Goal: Information Seeking & Learning: Learn about a topic

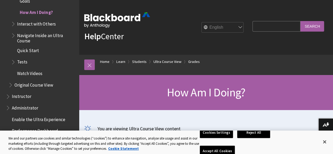
click at [41, 87] on span "Original Course View" at bounding box center [33, 84] width 38 height 7
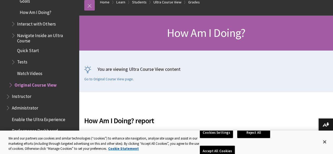
scroll to position [123, 0]
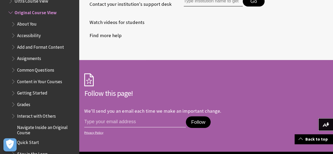
scroll to position [805, 0]
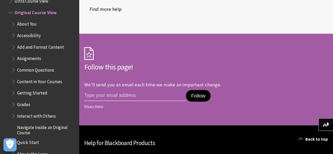
click at [202, 90] on button "Follow" at bounding box center [198, 96] width 25 height 12
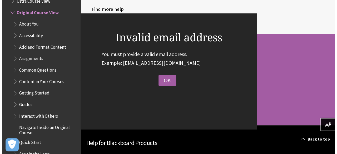
scroll to position [808, 0]
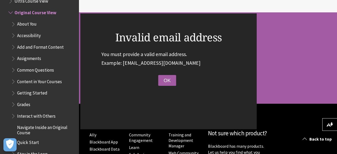
click at [199, 79] on div "Invalid email address You must provide a valid email address. Example: your@ema…" at bounding box center [168, 71] width 176 height 116
click at [167, 85] on button "OK" at bounding box center [167, 80] width 18 height 11
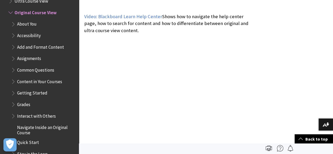
scroll to position [0, 0]
